Goal: Complete application form

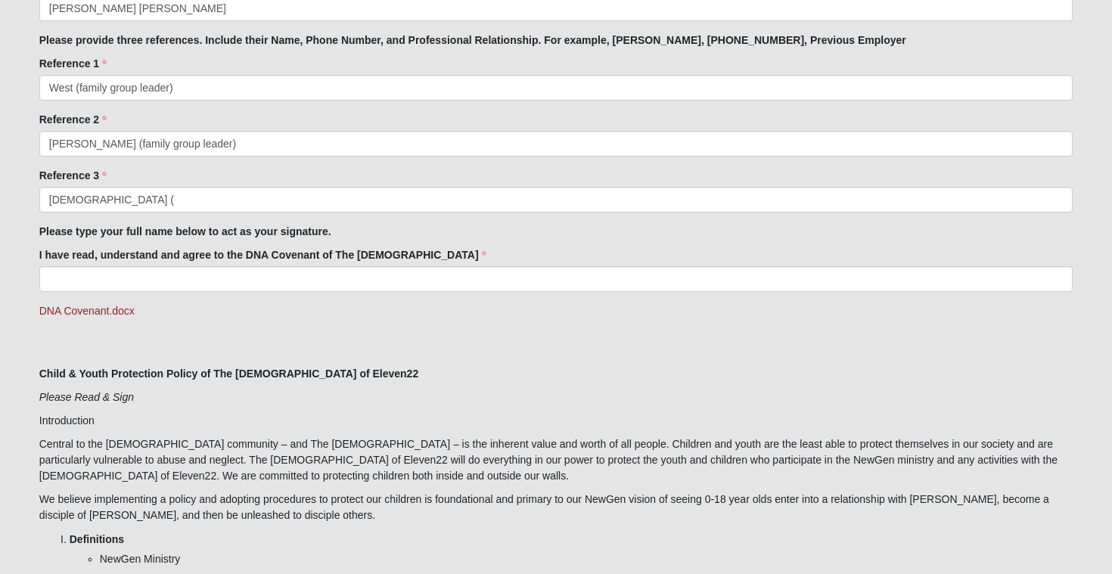
scroll to position [1290, 0]
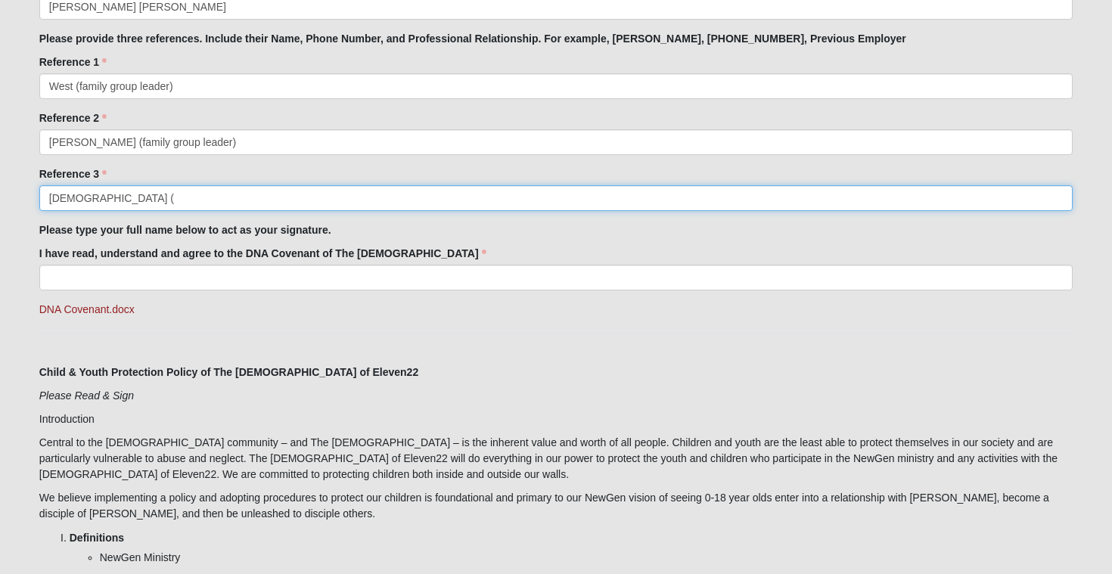
click at [237, 197] on input "[DEMOGRAPHIC_DATA] (" at bounding box center [556, 198] width 1034 height 26
click at [194, 198] on input "[DEMOGRAPHIC_DATA] ( su" at bounding box center [556, 198] width 1034 height 26
click at [102, 195] on input "[DEMOGRAPHIC_DATA] ( [DATE])" at bounding box center [556, 198] width 1034 height 26
click at [134, 200] on input "[DEMOGRAPHIC_DATA] ([DATE])" at bounding box center [556, 198] width 1034 height 26
click at [132, 200] on input "[DEMOGRAPHIC_DATA] (Sundayleader)" at bounding box center [556, 198] width 1034 height 26
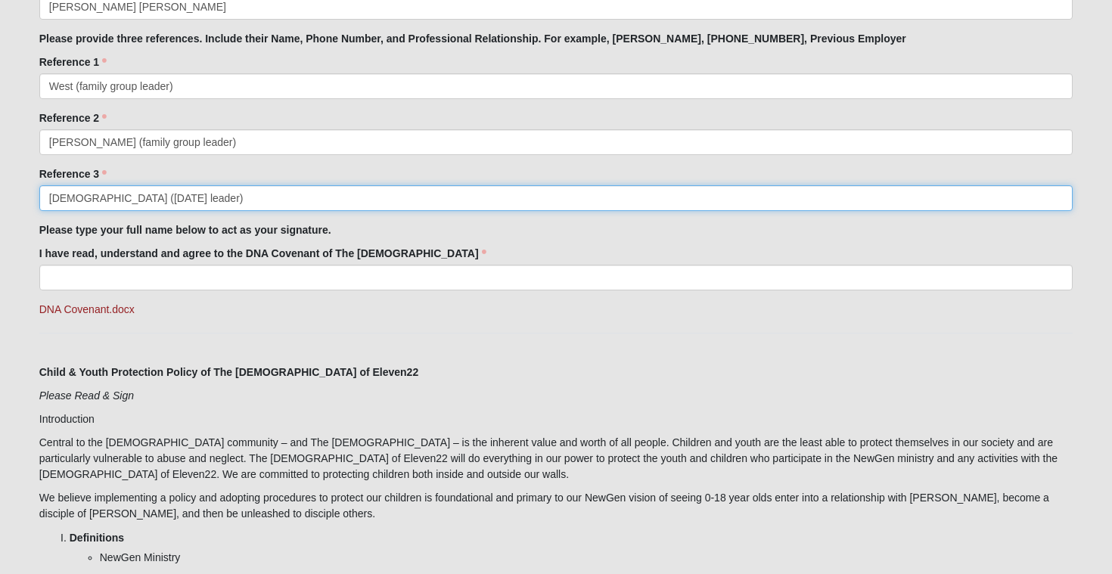
type input "[DEMOGRAPHIC_DATA] ([DATE] leader)"
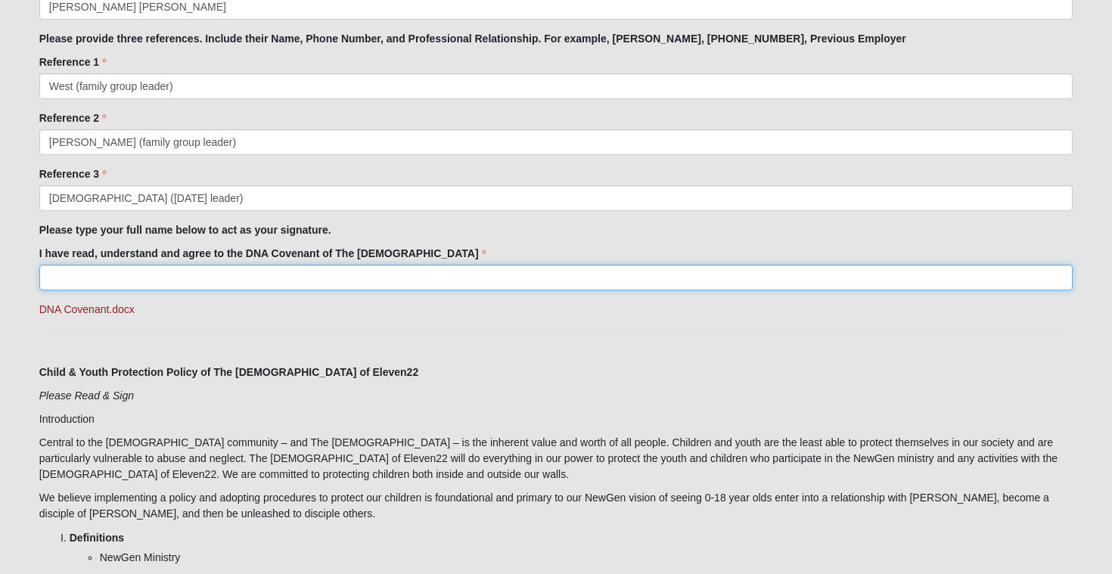
click at [156, 275] on input "I have read, understand and agree to the DNA Covenant of The [DEMOGRAPHIC_DATA]" at bounding box center [556, 278] width 1034 height 26
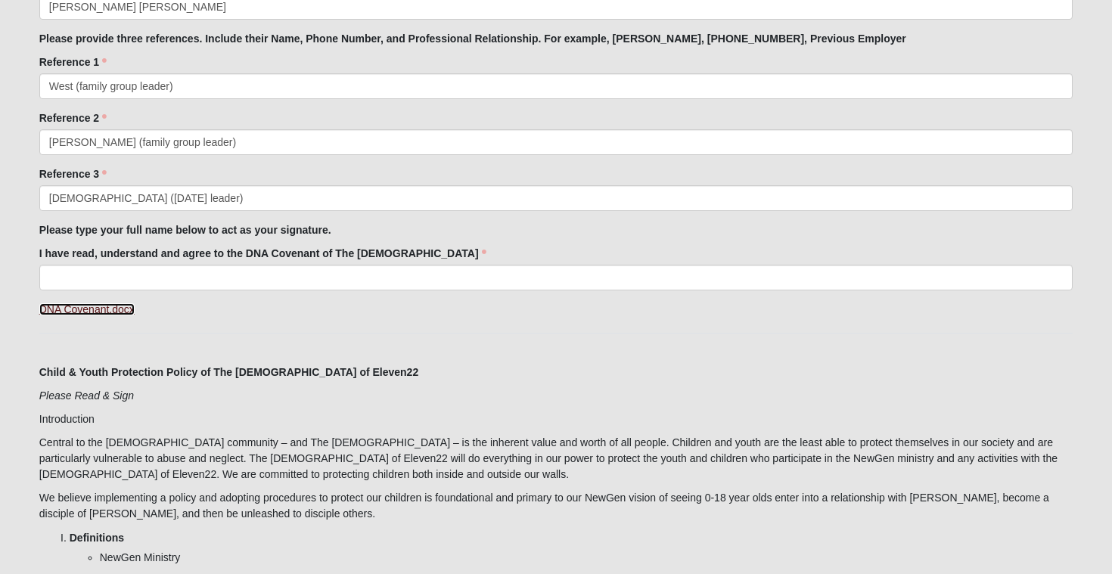
click at [108, 311] on link "DNA Covenant.docx" at bounding box center [86, 309] width 95 height 12
click at [253, 260] on label "I have read, understand and agree to the DNA Covenant of The [DEMOGRAPHIC_DATA]" at bounding box center [262, 253] width 447 height 15
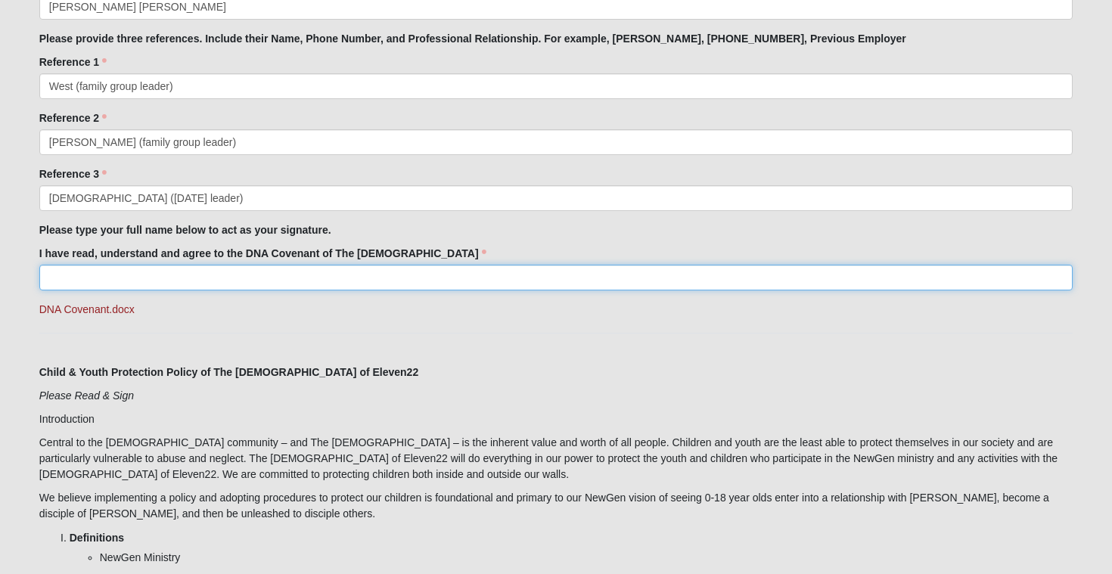
click at [253, 265] on input "I have read, understand and agree to the DNA Covenant of The [DEMOGRAPHIC_DATA]" at bounding box center [556, 278] width 1034 height 26
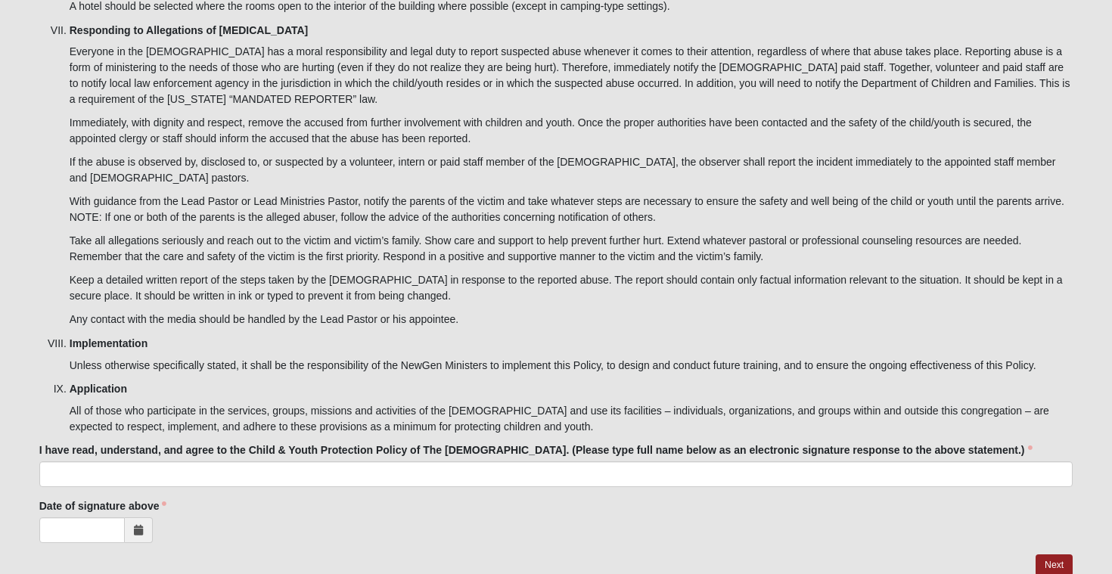
scroll to position [4284, 0]
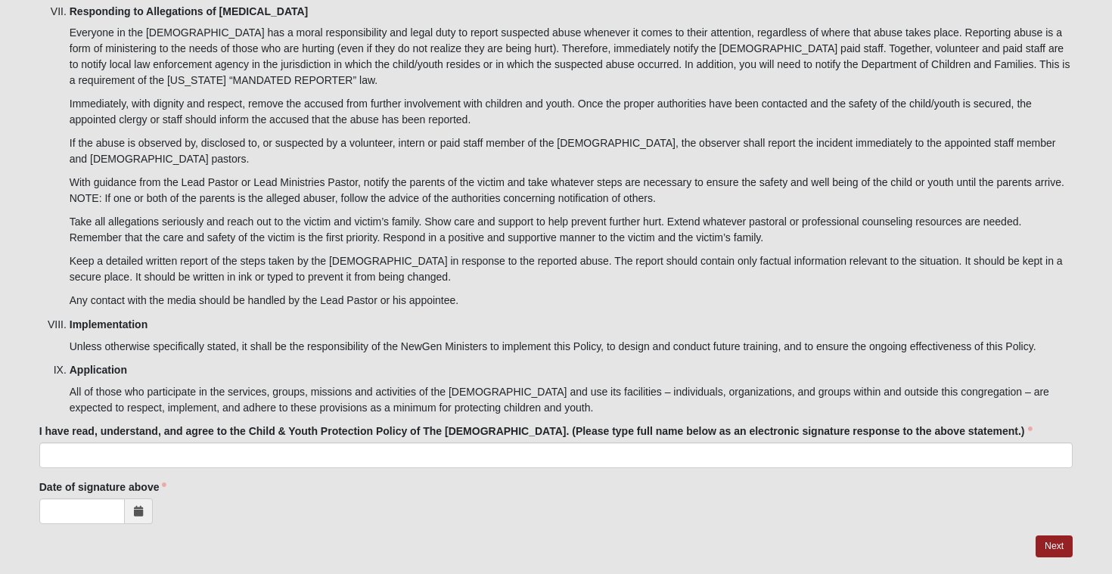
type input "[PERSON_NAME] [PERSON_NAME]"
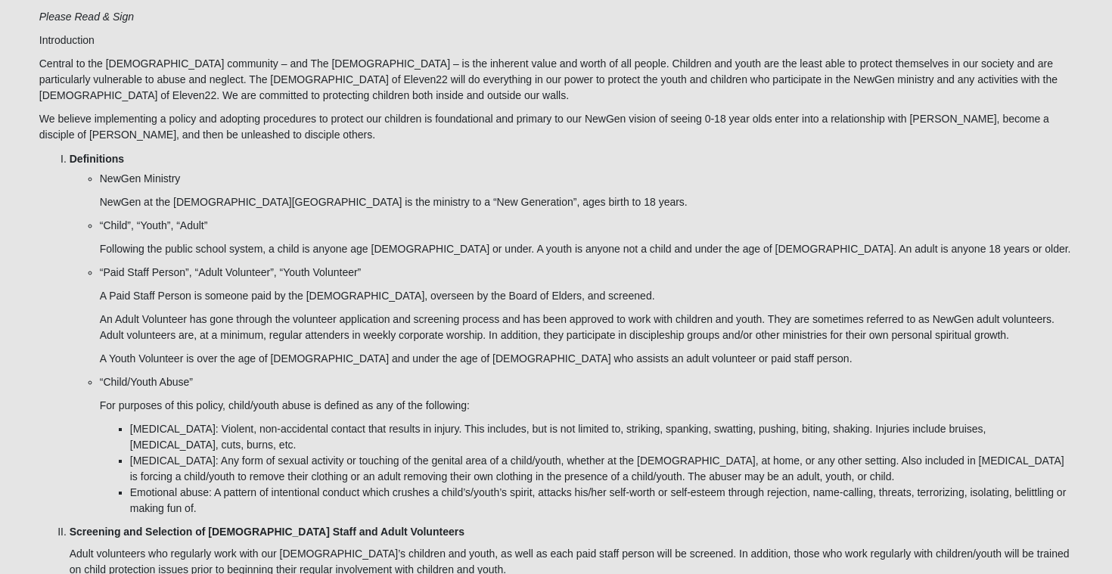
scroll to position [1629, 0]
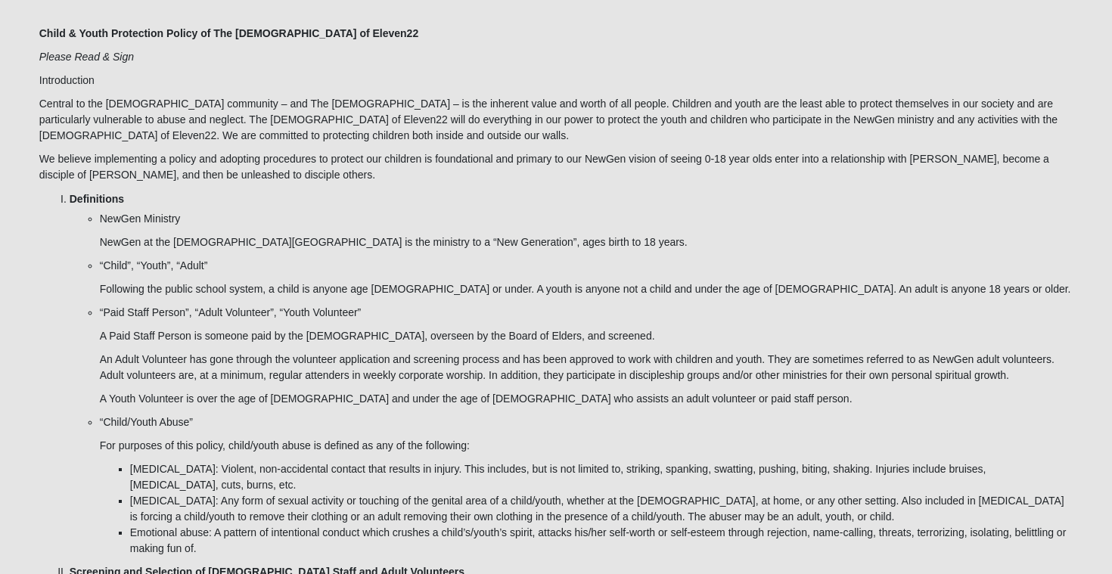
click at [100, 220] on li "NewGen Ministry NewGen at the [DEMOGRAPHIC_DATA] is the ministry to a “New Gene…" at bounding box center [586, 230] width 973 height 39
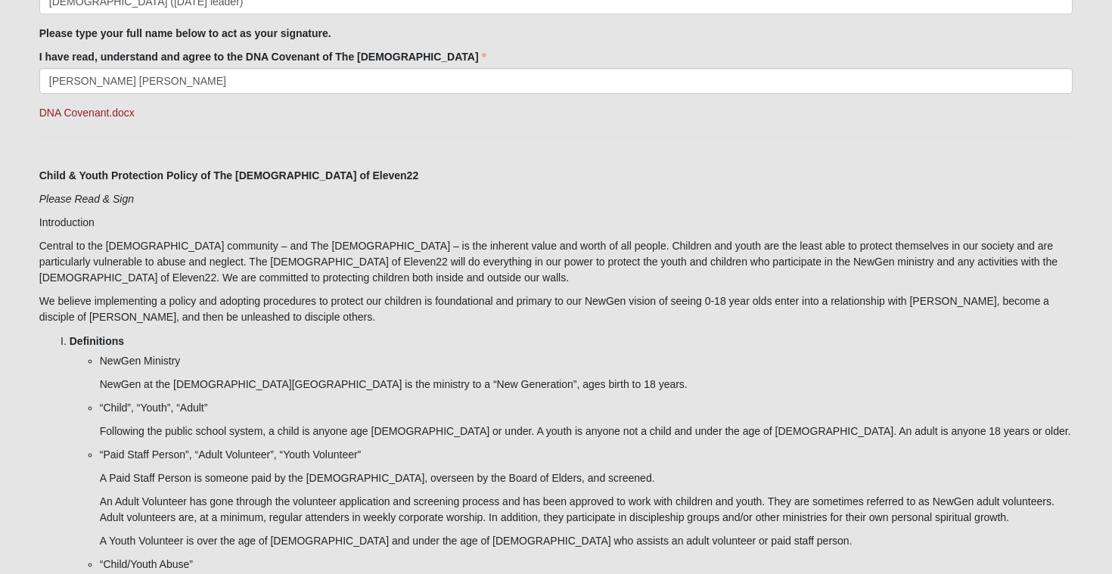
scroll to position [1486, 0]
click at [110, 113] on link "DNA Covenant.docx" at bounding box center [86, 113] width 95 height 12
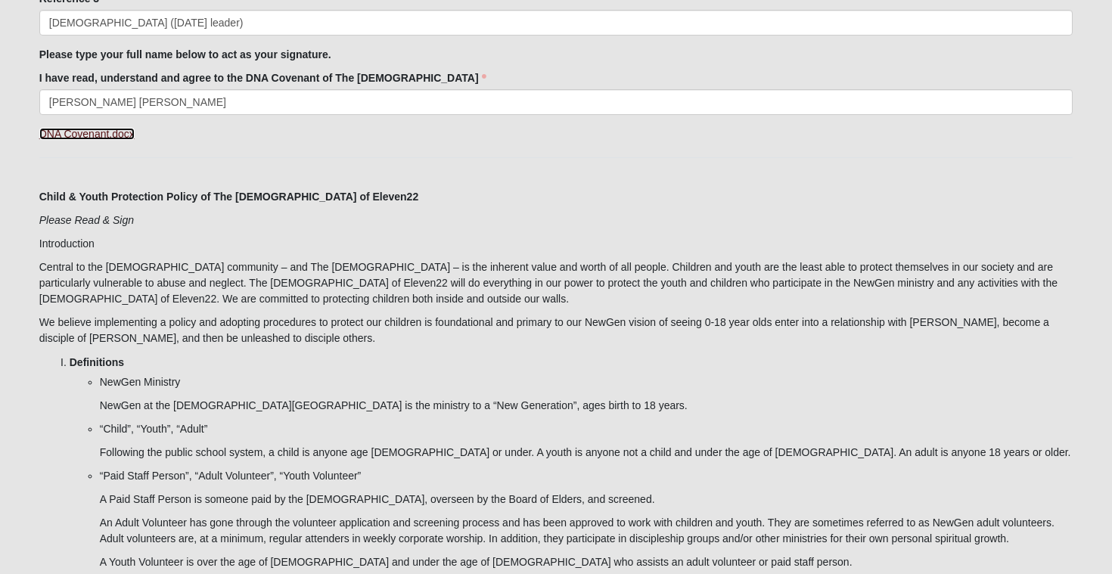
scroll to position [1460, 0]
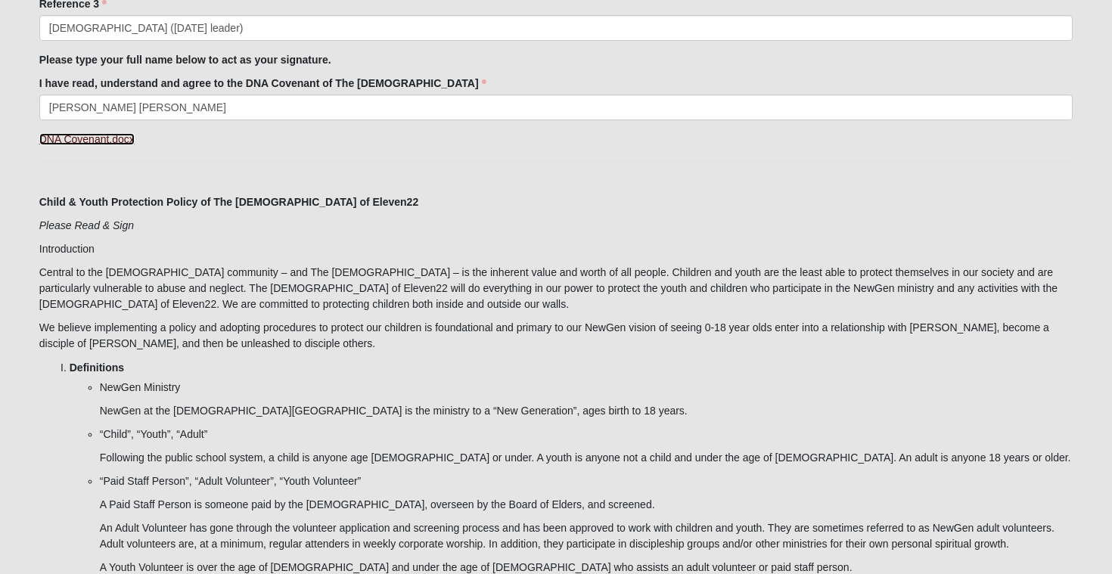
click at [113, 138] on link "DNA Covenant.docx" at bounding box center [86, 139] width 95 height 12
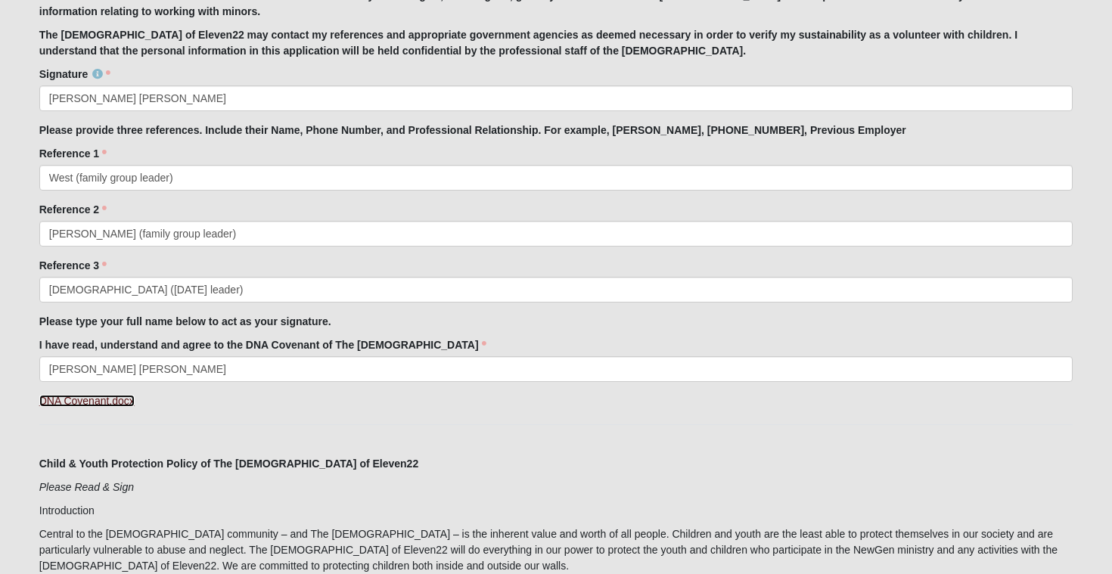
scroll to position [1200, 0]
